Goal: Browse casually: Explore the website without a specific task or goal

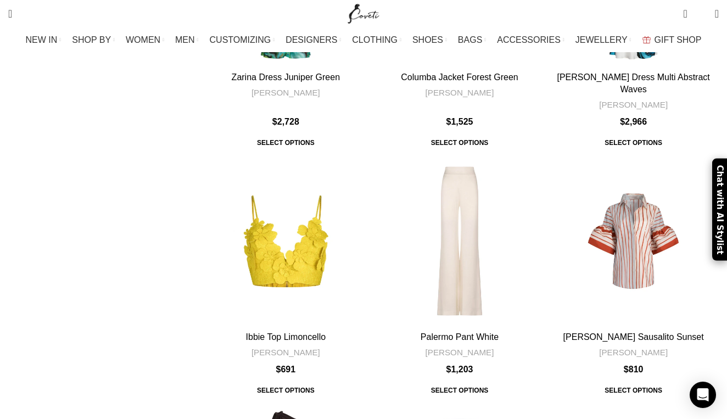
scroll to position [694, 0]
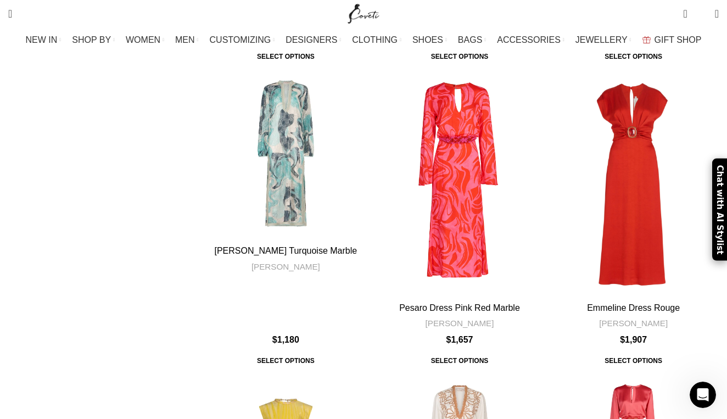
scroll to position [3872, 0]
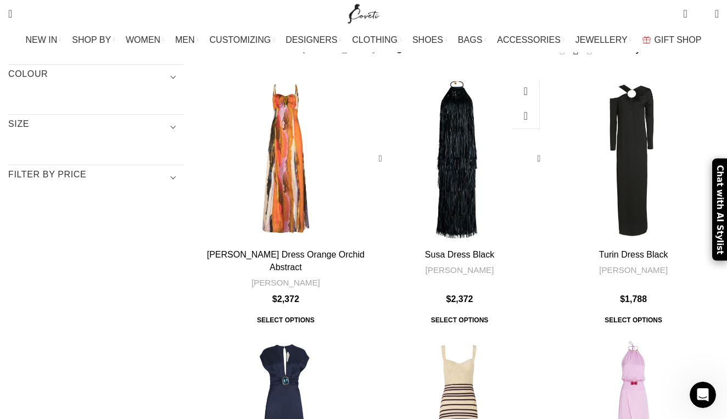
scroll to position [109, 0]
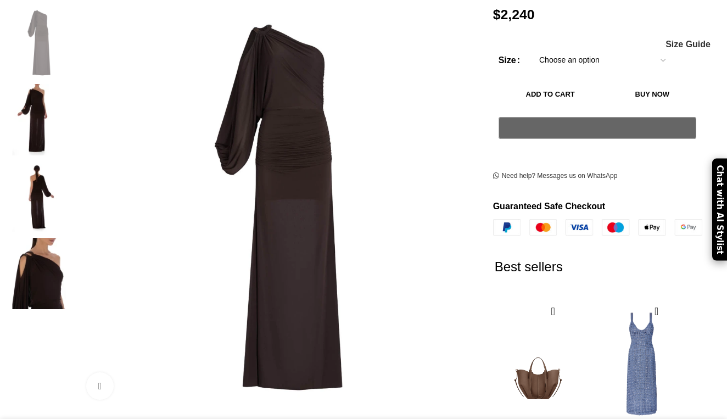
scroll to position [236, 0]
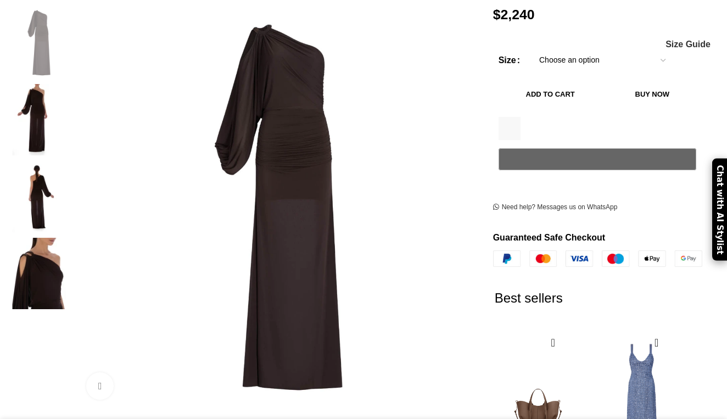
click at [69, 184] on img at bounding box center [38, 196] width 67 height 71
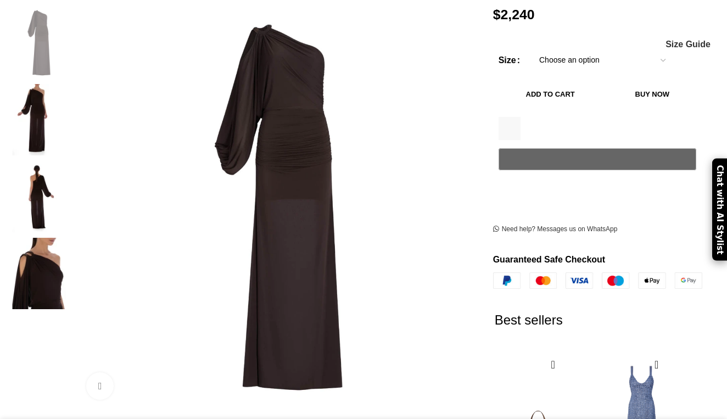
click at [68, 238] on img at bounding box center [38, 273] width 67 height 71
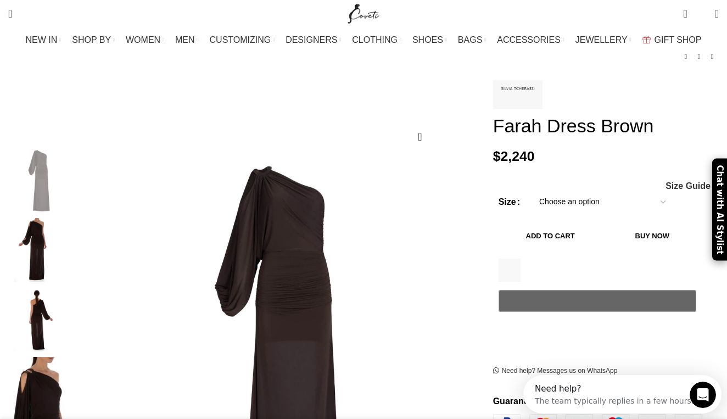
scroll to position [0, 0]
click at [57, 238] on img "2 / 4" at bounding box center [38, 250] width 67 height 64
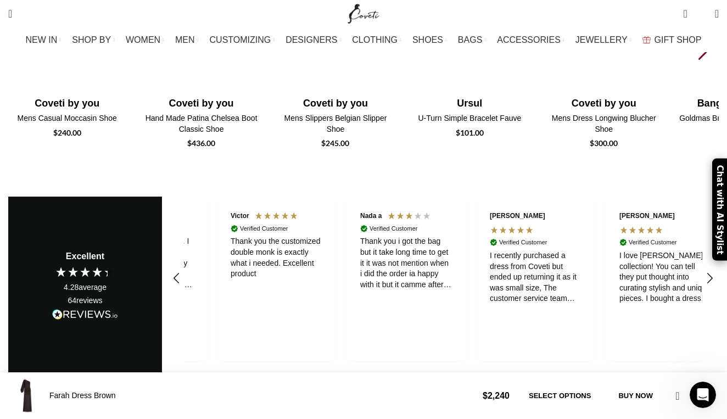
scroll to position [1846, 0]
